Goal: Information Seeking & Learning: Find specific fact

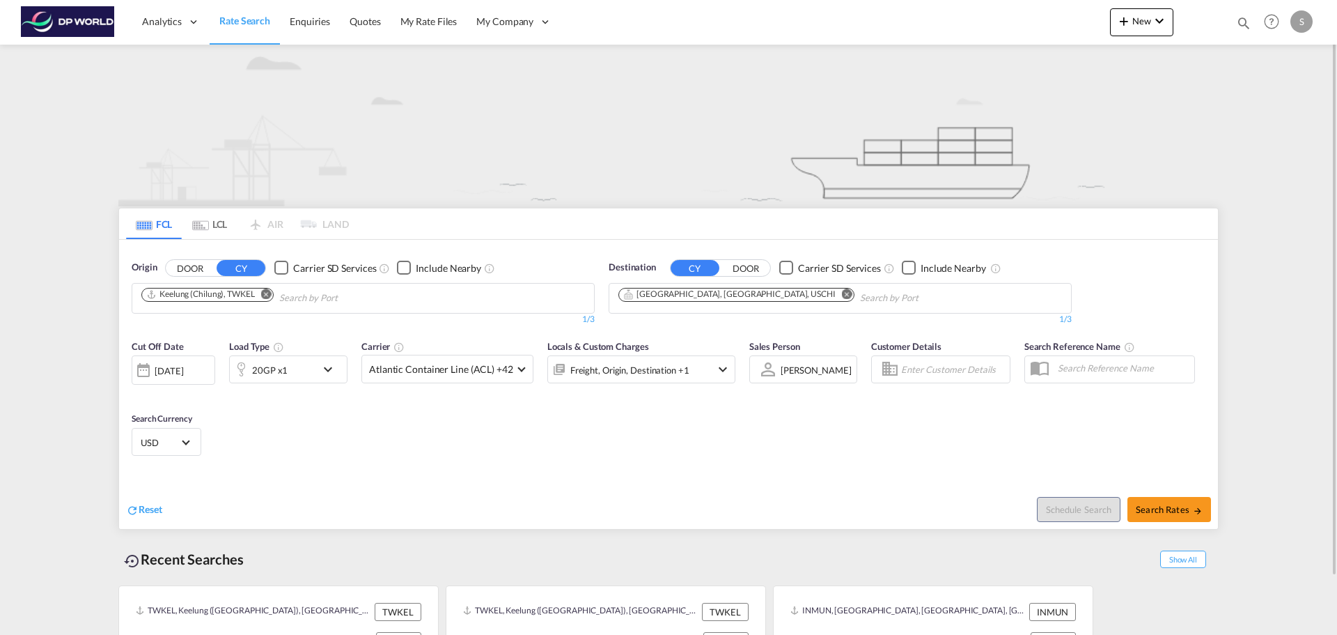
click at [320, 312] on md-chips "Keelung (Chilung), TWKEL" at bounding box center [363, 297] width 462 height 29
click at [325, 300] on input "Chips input." at bounding box center [345, 298] width 132 height 22
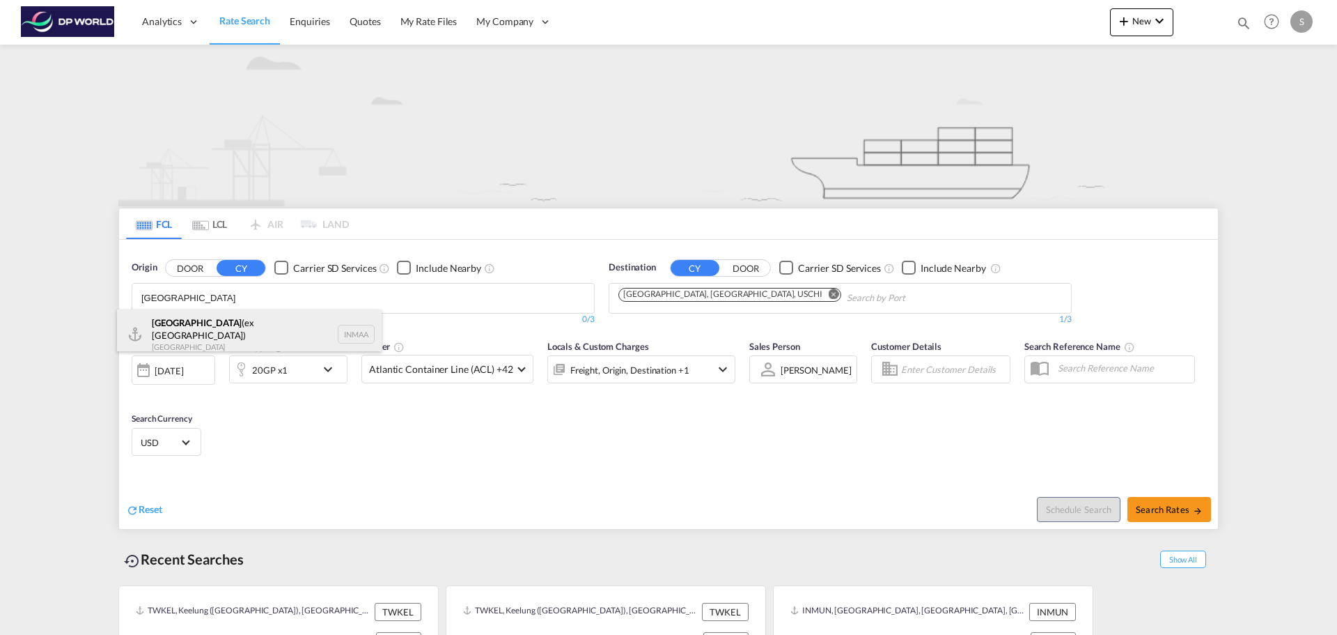
type input "[GEOGRAPHIC_DATA]"
click at [243, 327] on div "[GEOGRAPHIC_DATA] (ex [GEOGRAPHIC_DATA]) [GEOGRAPHIC_DATA] INMAA" at bounding box center [249, 334] width 265 height 50
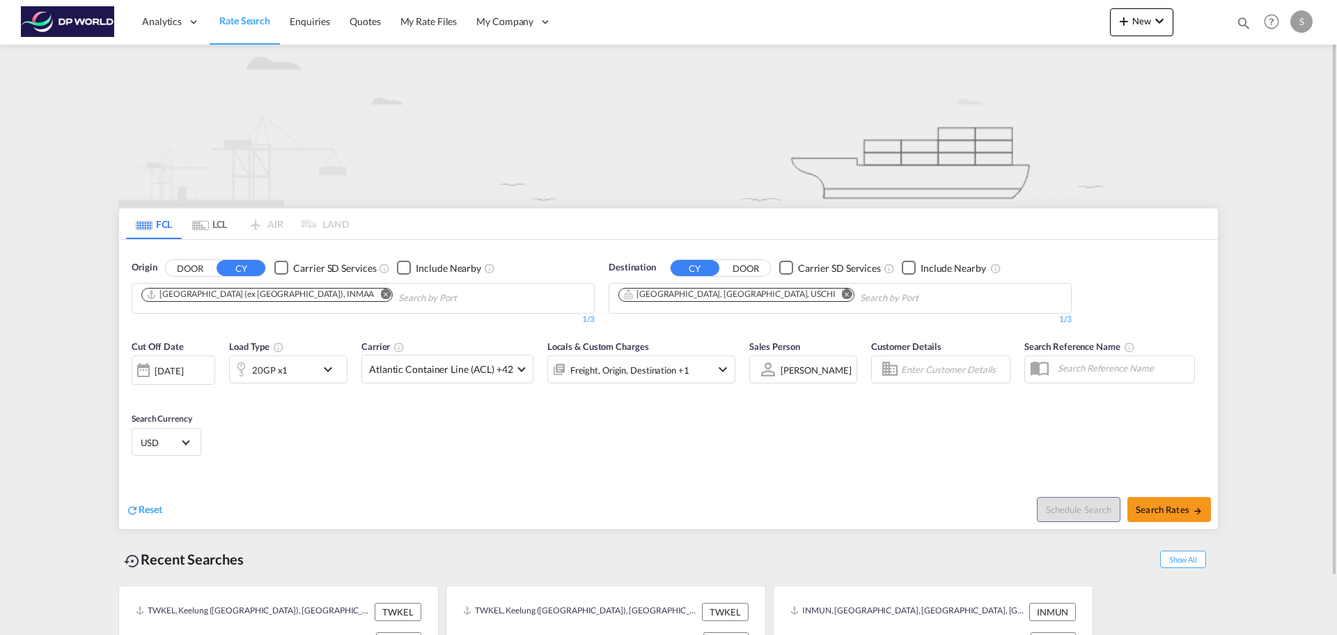
click at [426, 297] on md-chips-wrap "[GEOGRAPHIC_DATA] (ex [GEOGRAPHIC_DATA]), INMAA" at bounding box center [337, 296] width 397 height 26
click at [842, 296] on md-icon "Remove" at bounding box center [847, 293] width 10 height 10
type input "[GEOGRAPHIC_DATA]"
click at [697, 320] on div "[GEOGRAPHIC_DATA] , [GEOGRAPHIC_DATA] [GEOGRAPHIC_DATA] USLAX" at bounding box center [726, 334] width 265 height 50
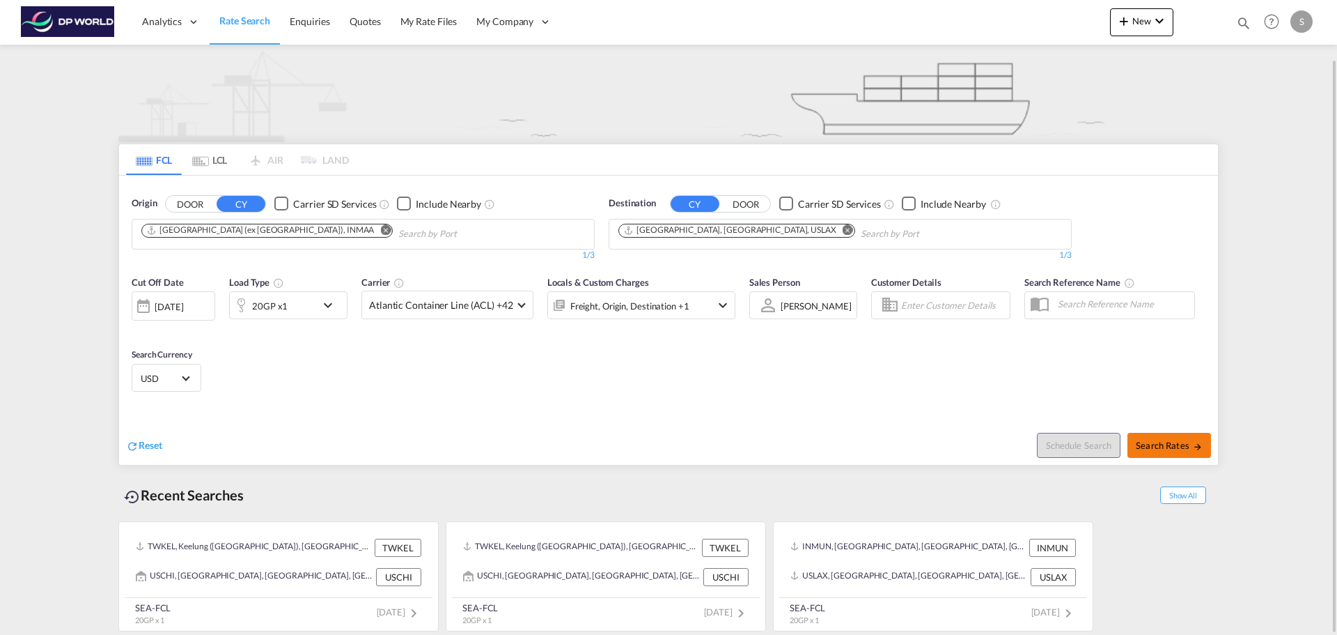
click at [1171, 440] on span "Search Rates" at bounding box center [1169, 445] width 67 height 11
type input "INMAA to USLAX / [DATE]"
